Goal: Feedback & Contribution: Submit feedback/report problem

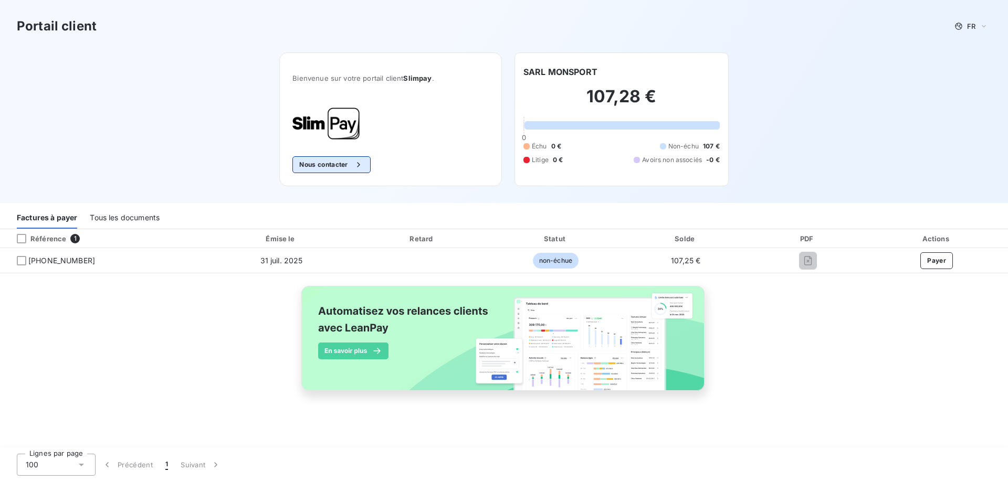
click at [338, 167] on button "Nous contacter" at bounding box center [331, 164] width 78 height 17
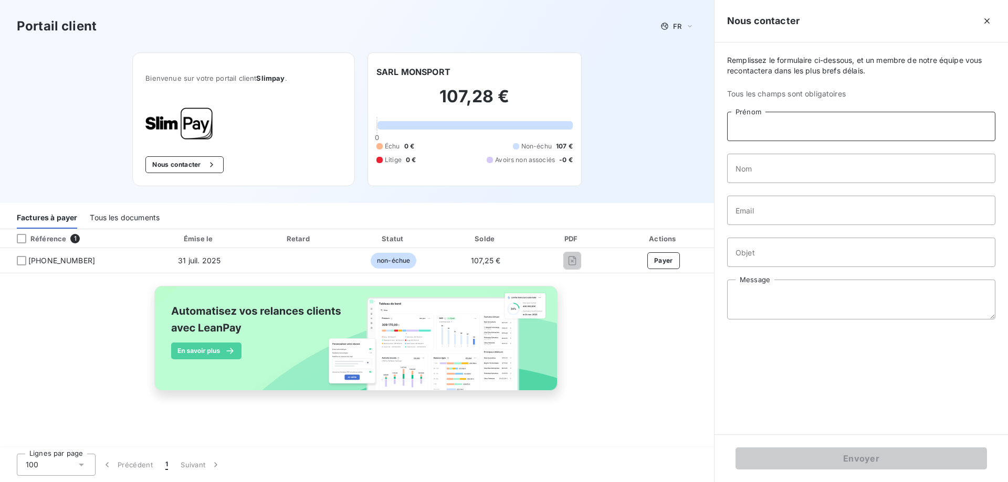
click at [760, 133] on input "Prénom" at bounding box center [861, 126] width 268 height 29
type input "[PERSON_NAME]"
click at [749, 169] on input "Nom" at bounding box center [861, 168] width 268 height 29
type input "durin"
click at [747, 206] on input "Email" at bounding box center [861, 210] width 268 height 29
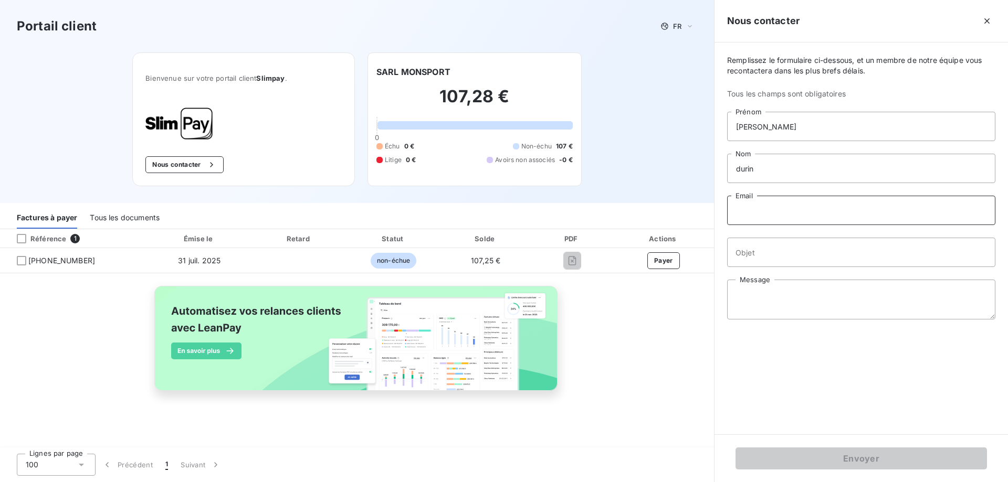
paste input "[DOMAIN_NAME][EMAIL_ADDRESS][DOMAIN_NAME]"
type input "[DOMAIN_NAME][EMAIL_ADDRESS][DOMAIN_NAME]"
click at [753, 256] on input "Objet" at bounding box center [861, 252] width 268 height 29
type input "prélèvement mensuel non aboutit"
click at [779, 289] on textarea "Message" at bounding box center [861, 300] width 268 height 40
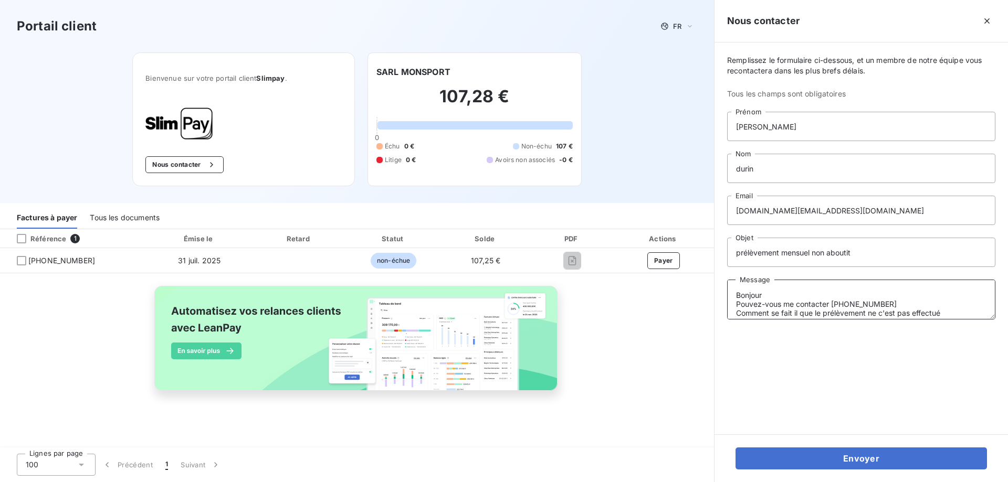
click at [953, 314] on textarea "Bonjour Pouvez-vous me contacter [PHONE_NUMBER] Comment se fait il que le prélè…" at bounding box center [861, 300] width 268 height 40
click at [824, 315] on textarea "Bonjour Pouvez-vous me contacter [PHONE_NUMBER] Comment se fait il que le prélè…" at bounding box center [861, 300] width 268 height 40
click at [831, 312] on textarea "Bonjour Pouvez-vous me contacter [PHONE_NUMBER] Comment se fait il que le prélè…" at bounding box center [861, 300] width 268 height 40
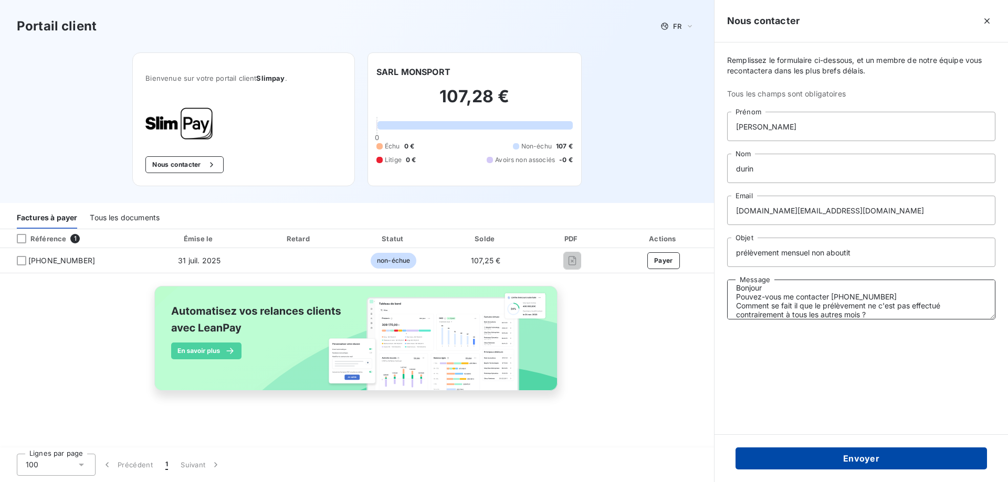
type textarea "Bonjour Pouvez-vous me contacter [PHONE_NUMBER] Comment se fait il que le prélè…"
click at [851, 456] on button "Envoyer" at bounding box center [860, 459] width 251 height 22
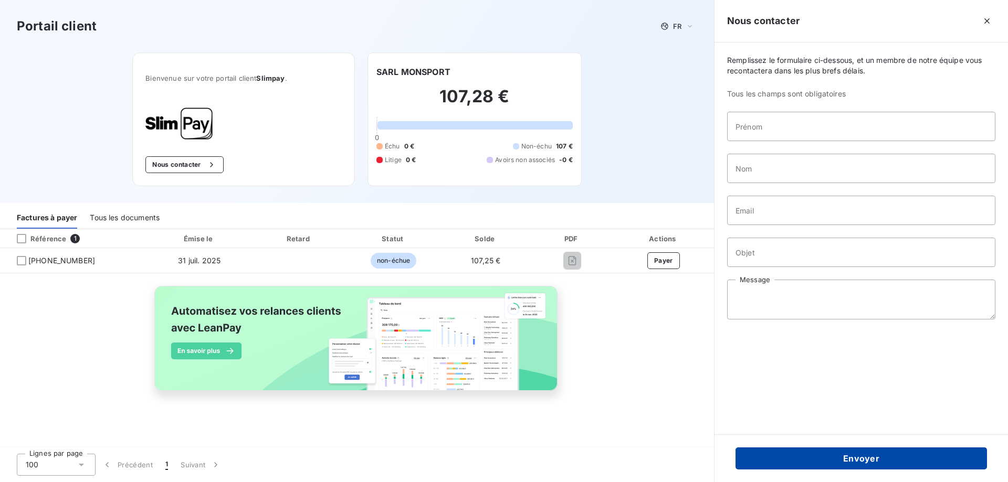
scroll to position [0, 0]
